Goal: Find specific page/section: Find specific page/section

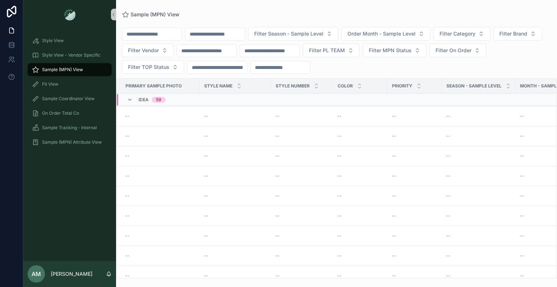
click at [172, 31] on input "scrollable content" at bounding box center [151, 34] width 59 height 10
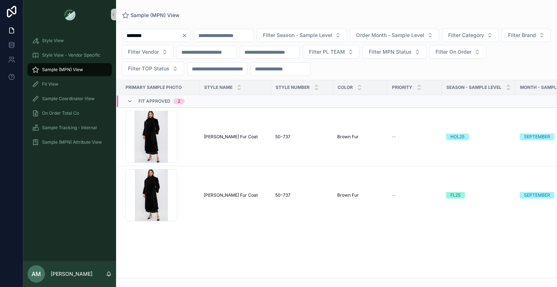
type input "********"
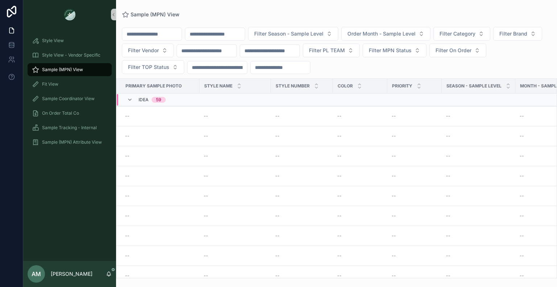
click at [221, 32] on input "scrollable content" at bounding box center [214, 34] width 59 height 10
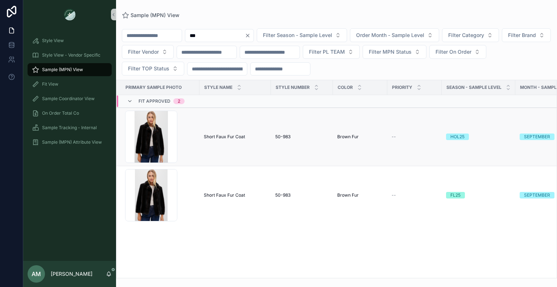
type input "***"
click at [226, 138] on span "Short Faux Fur Coat" at bounding box center [224, 137] width 41 height 6
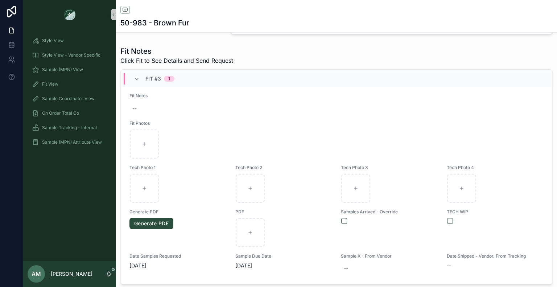
scroll to position [290, 0]
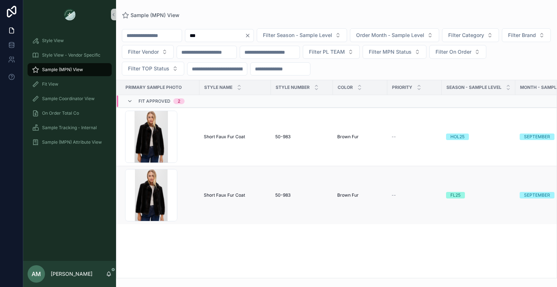
click at [240, 193] on span "Short Faux Fur Coat" at bounding box center [224, 195] width 41 height 6
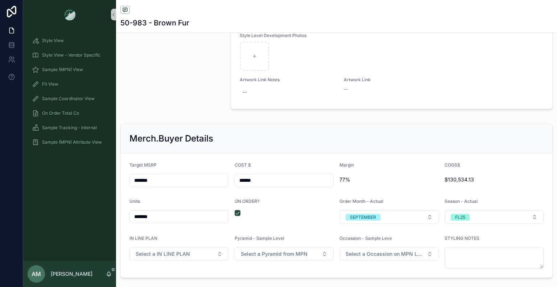
scroll to position [798, 0]
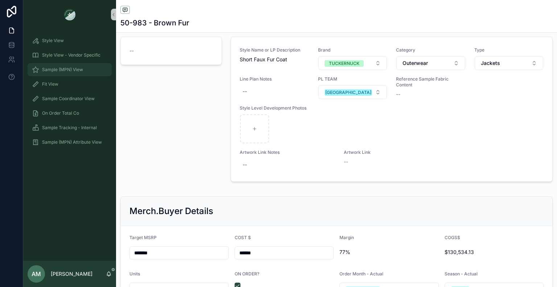
click at [71, 73] on div "Sample (MPN) View" at bounding box center [69, 70] width 75 height 12
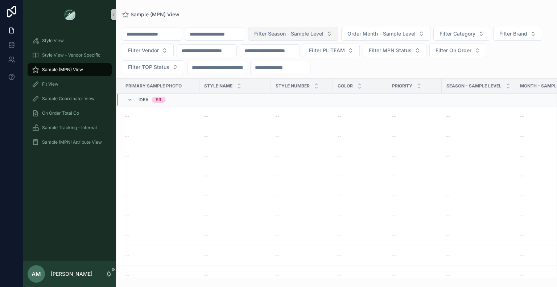
click at [323, 37] on span "Filter Season - Sample Level" at bounding box center [288, 33] width 69 height 7
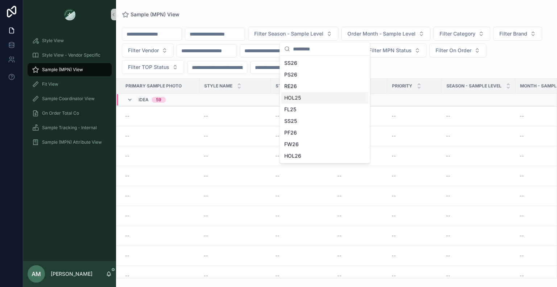
click at [339, 95] on div "HOL25" at bounding box center [324, 98] width 87 height 12
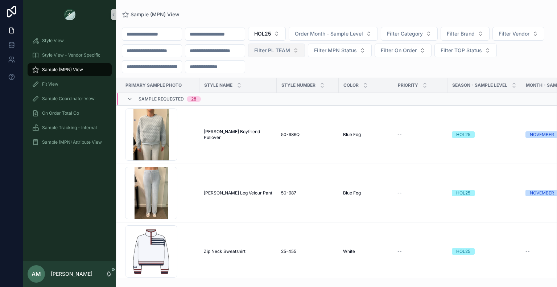
click at [290, 50] on span "Filter PL TEAM" at bounding box center [272, 50] width 36 height 7
click at [432, 70] on div "HOL25 Order Month - Sample Level Filter Category Filter Brand Filter Vendor Fil…" at bounding box center [336, 50] width 441 height 46
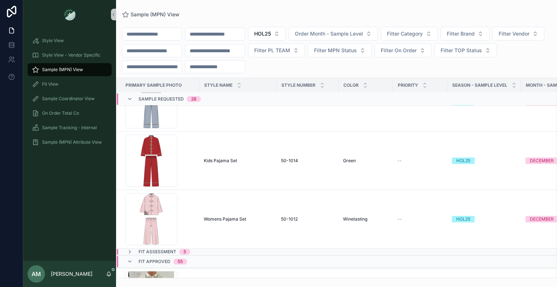
scroll to position [1571, 0]
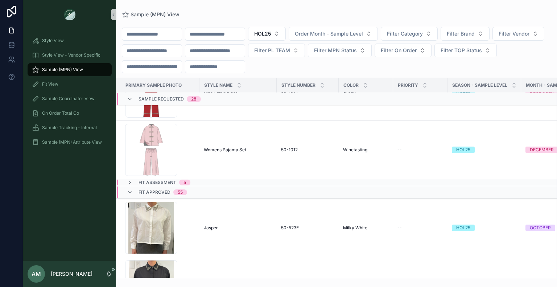
click at [251, 182] on div "Fit Assessment 5" at bounding box center [228, 182] width 222 height 6
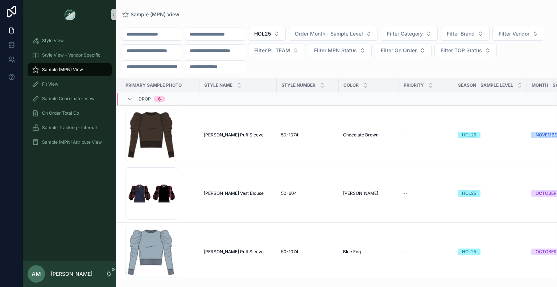
scroll to position [5830, 0]
